Goal: Transaction & Acquisition: Purchase product/service

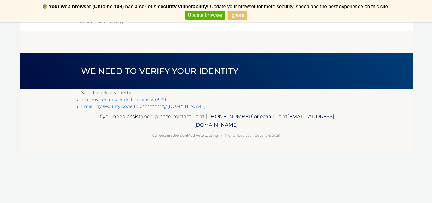
click at [132, 101] on link "Text my security code to xxx-xxx-0999" at bounding box center [123, 99] width 85 height 5
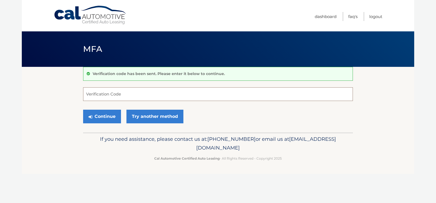
click at [169, 93] on input "Verification Code" at bounding box center [218, 94] width 270 height 14
type input "862052"
click at [100, 116] on button "Continue" at bounding box center [102, 117] width 38 height 14
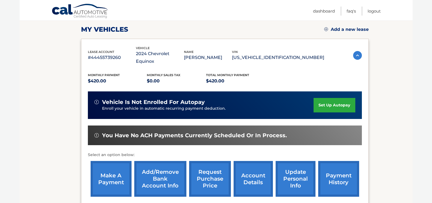
scroll to position [82, 0]
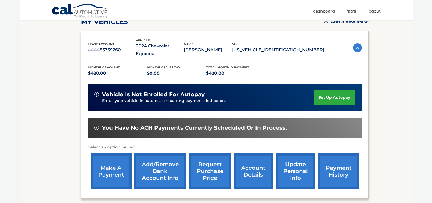
click at [107, 171] on link "make a payment" at bounding box center [111, 171] width 41 height 36
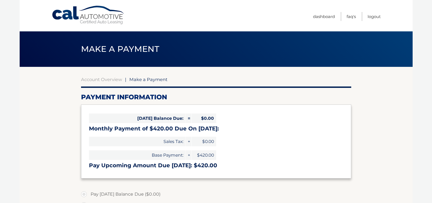
select select "Y2VjYWIwNjItOWY4YS00ODZjLWJmZDEtMjU3Yzc1Y2RjMmMw"
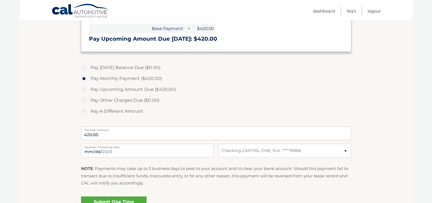
scroll to position [136, 0]
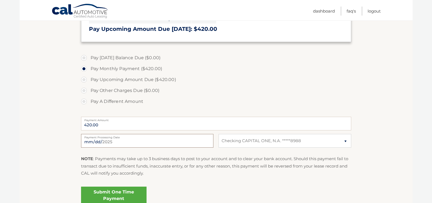
click at [139, 143] on input "[DATE]" at bounding box center [147, 141] width 132 height 14
type input "[DATE]"
click at [186, 92] on label "Pay Other Charges Due ($0.00)" at bounding box center [216, 90] width 270 height 11
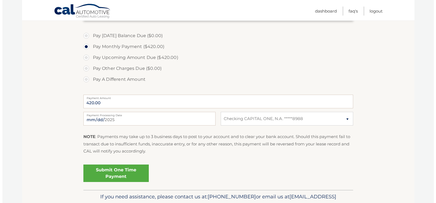
scroll to position [187, 0]
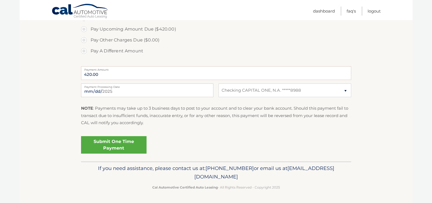
click at [122, 145] on link "Submit One Time Payment" at bounding box center [113, 144] width 65 height 17
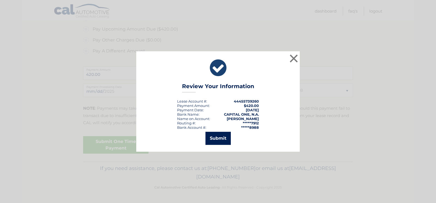
click at [216, 140] on button "Submit" at bounding box center [218, 138] width 25 height 13
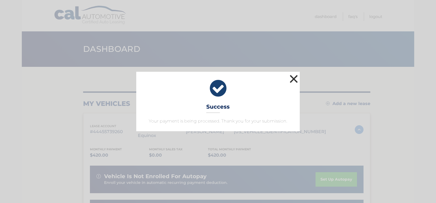
click at [291, 79] on button "×" at bounding box center [293, 78] width 11 height 11
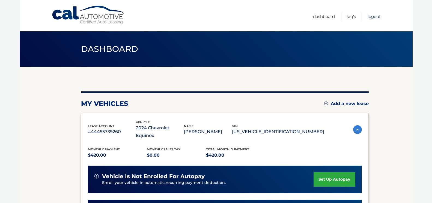
click at [370, 18] on link "Logout" at bounding box center [373, 16] width 13 height 9
